Goal: Task Accomplishment & Management: Manage account settings

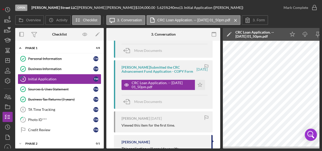
scroll to position [12, 0]
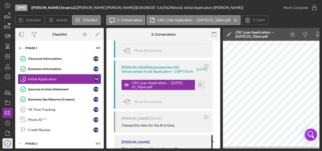
click at [5, 142] on icon "JL" at bounding box center [8, 143] width 10 height 13
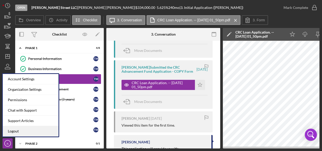
click at [15, 130] on link "Logout" at bounding box center [31, 131] width 56 height 10
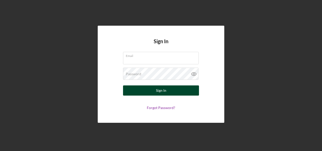
type input "[EMAIL_ADDRESS][DOMAIN_NAME]"
click at [170, 91] on button "Sign In" at bounding box center [161, 90] width 76 height 10
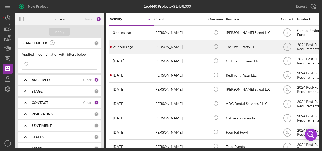
click at [167, 45] on div "Christie Ellis" at bounding box center [180, 46] width 51 height 13
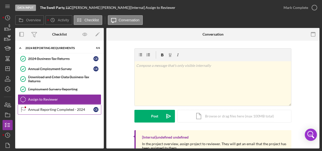
click at [55, 109] on div "Annual Reporting Completed - 2024" at bounding box center [60, 109] width 65 height 4
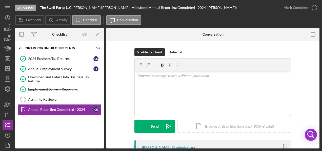
click at [60, 107] on div "Annual Reporting Completed - 2024" at bounding box center [60, 109] width 65 height 4
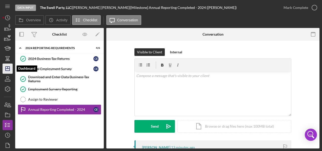
click at [8, 68] on line "button" at bounding box center [8, 67] width 0 height 2
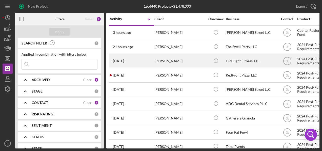
click at [176, 60] on div "Amanda Gonzalez-Barone" at bounding box center [180, 60] width 51 height 13
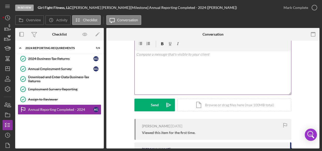
scroll to position [47, 0]
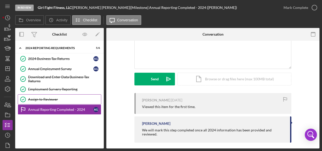
click at [45, 97] on div "Assign to Reviewer" at bounding box center [64, 99] width 73 height 4
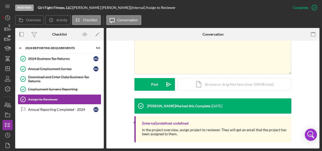
scroll to position [105, 0]
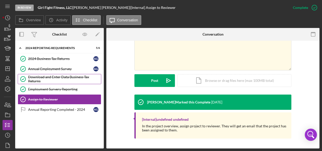
click at [47, 77] on div "Download and Enter Data Business Tax Returns" at bounding box center [64, 79] width 73 height 8
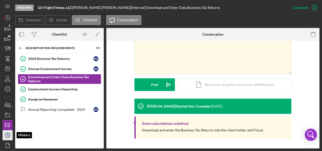
scroll to position [12, 0]
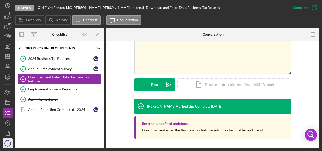
click at [8, 141] on icon "JL" at bounding box center [8, 143] width 10 height 13
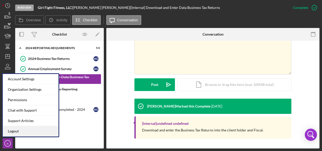
click at [26, 131] on link "Logout" at bounding box center [31, 131] width 56 height 10
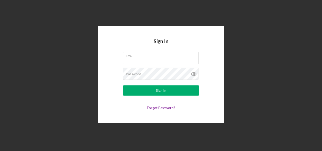
type input "[EMAIL_ADDRESS][DOMAIN_NAME]"
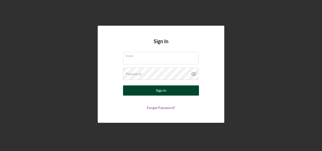
type input "[EMAIL_ADDRESS][DOMAIN_NAME]"
click at [172, 92] on button "Sign In" at bounding box center [161, 90] width 76 height 10
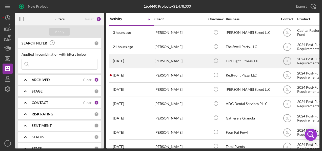
click at [188, 59] on div "Amanda Gonzalez-Barone" at bounding box center [180, 60] width 51 height 13
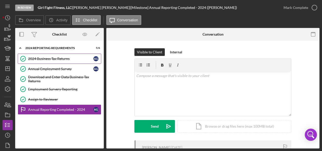
click at [59, 58] on div "2024 Business Tax Returns" at bounding box center [60, 59] width 65 height 4
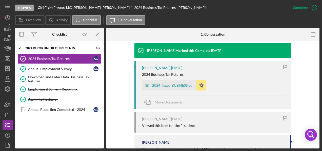
scroll to position [177, 0]
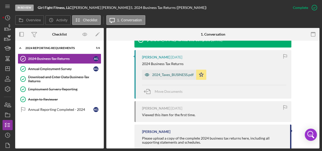
click at [181, 74] on div "2024_Taxes_BUSINESS.pdf" at bounding box center [173, 75] width 42 height 4
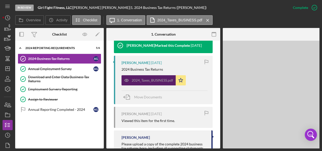
scroll to position [189, 0]
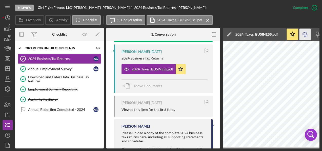
click at [307, 33] on icon "button" at bounding box center [305, 33] width 4 height 3
click at [9, 69] on icon "Icon/Dashboard" at bounding box center [7, 68] width 13 height 13
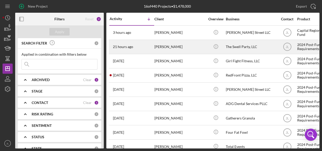
click at [167, 46] on div "Christie Ellis" at bounding box center [180, 46] width 51 height 13
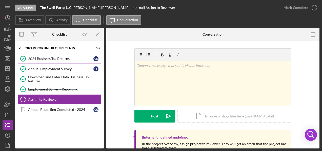
click at [45, 58] on div "2024 Business Tax Returns" at bounding box center [60, 59] width 65 height 4
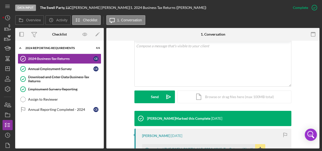
scroll to position [152, 0]
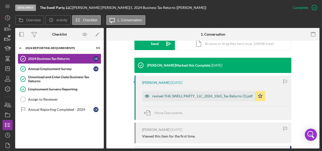
click at [173, 95] on div "revised THE SWELL PARTY_ LLC_2024_1065_Tax Returns (1).pdf" at bounding box center [202, 96] width 101 height 4
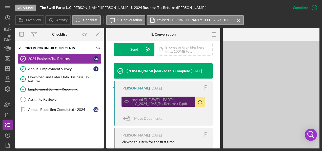
scroll to position [158, 0]
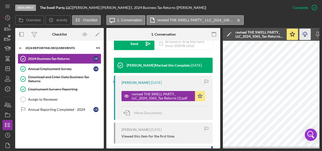
click at [306, 35] on icon "Icon/Download" at bounding box center [305, 34] width 11 height 11
click at [10, 70] on polygon "button" at bounding box center [8, 68] width 4 height 4
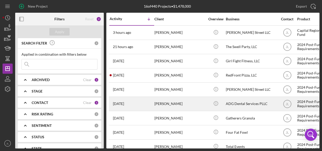
click at [161, 101] on div "Alan Goldman" at bounding box center [180, 103] width 51 height 13
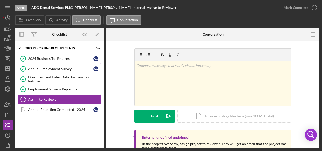
click at [56, 58] on div "2024 Business Tax Returns" at bounding box center [60, 59] width 65 height 4
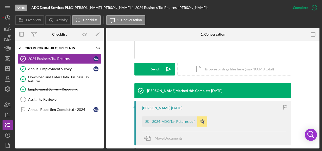
scroll to position [152, 0]
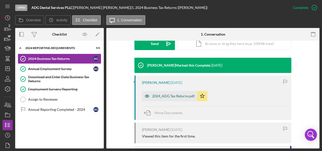
click at [168, 97] on div "2024_ADG Tax Returns.pdf" at bounding box center [173, 96] width 43 height 4
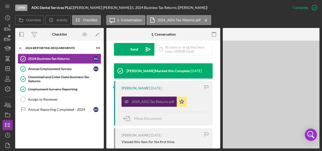
scroll to position [158, 0]
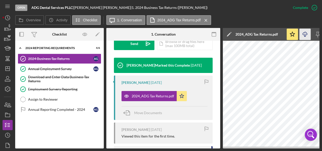
click at [307, 36] on icon "Icon/Download" at bounding box center [305, 34] width 11 height 11
click at [9, 69] on icon "Icon/Dashboard" at bounding box center [7, 68] width 13 height 13
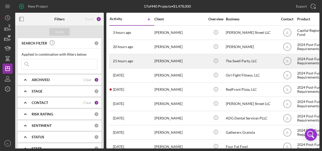
click at [164, 60] on div "Christie Ellis" at bounding box center [180, 60] width 51 height 13
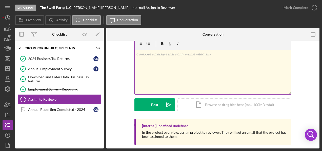
scroll to position [18, 0]
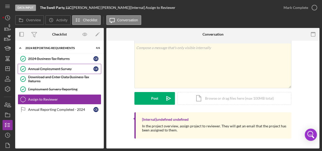
click at [50, 67] on div "Annual Employment Survey" at bounding box center [60, 69] width 65 height 4
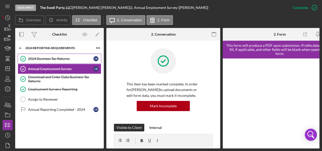
click at [50, 57] on div "2024 Business Tax Returns" at bounding box center [60, 59] width 65 height 4
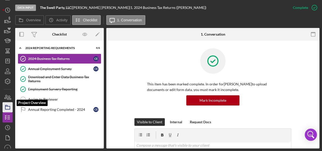
scroll to position [12, 0]
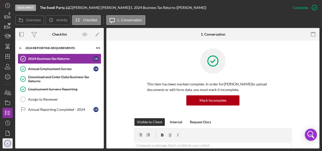
click at [10, 142] on icon "JL" at bounding box center [8, 143] width 10 height 13
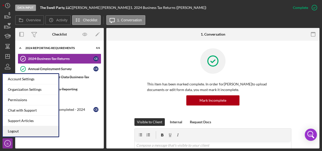
click at [14, 131] on link "Logout" at bounding box center [31, 131] width 56 height 10
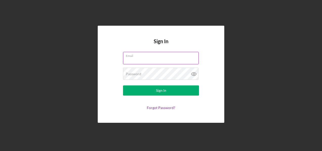
type input "[EMAIL_ADDRESS][DOMAIN_NAME]"
